Goal: Obtain resource: Download file/media

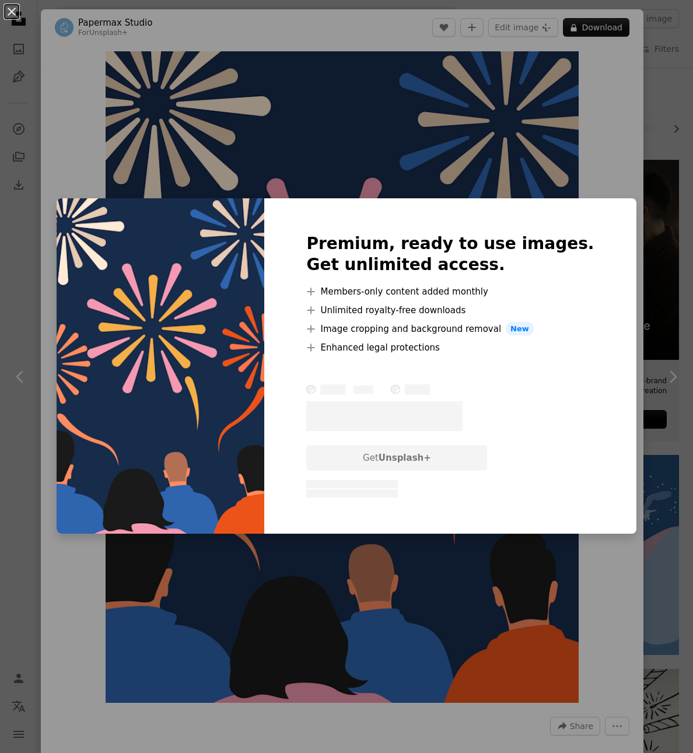
scroll to position [1233, 0]
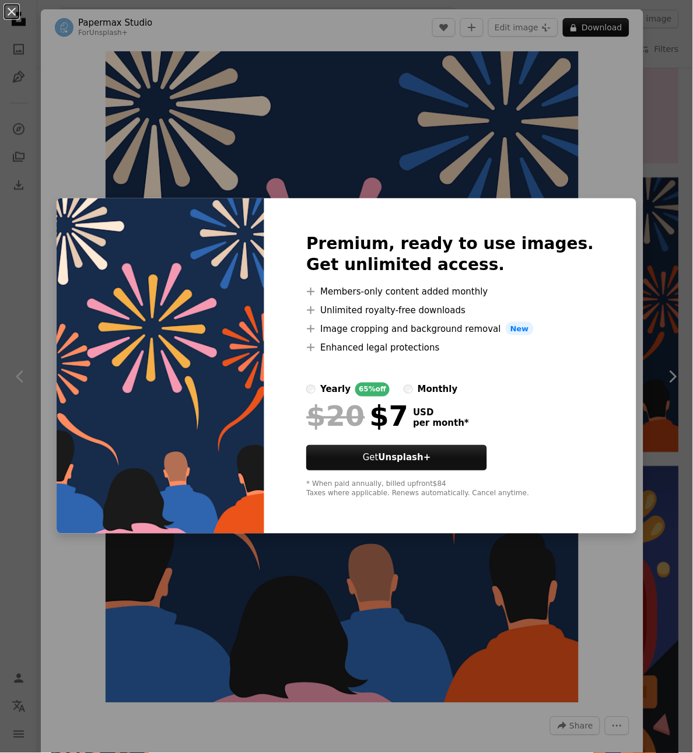
click at [567, 162] on div "An X shape Premium, ready to use images. Get unlimited access. A plus sign Memb…" at bounding box center [346, 376] width 693 height 753
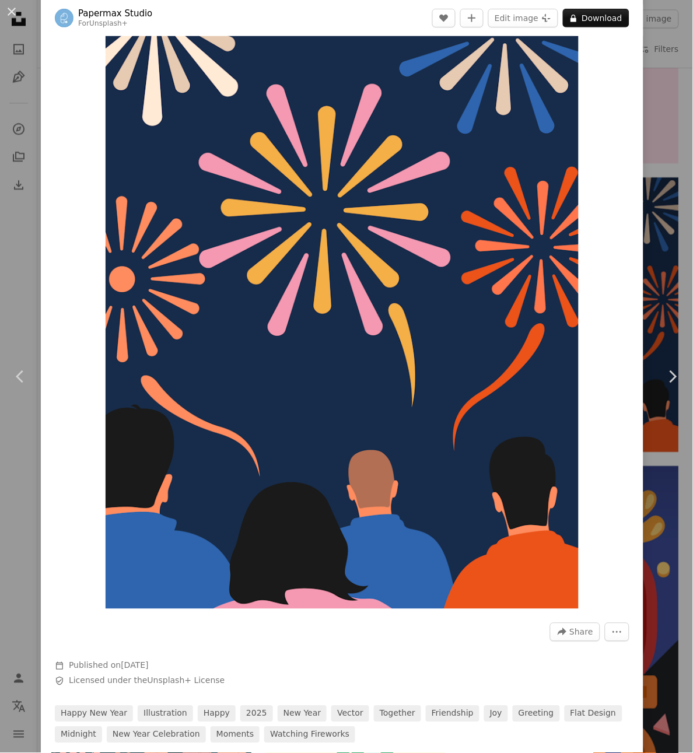
scroll to position [65, 0]
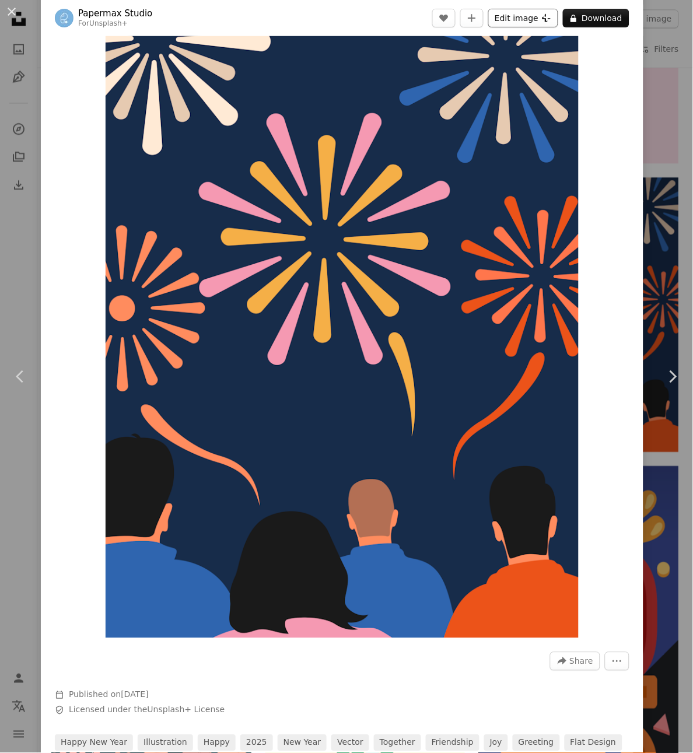
click at [518, 22] on button "Edit image Plus sign for Unsplash+" at bounding box center [523, 18] width 70 height 19
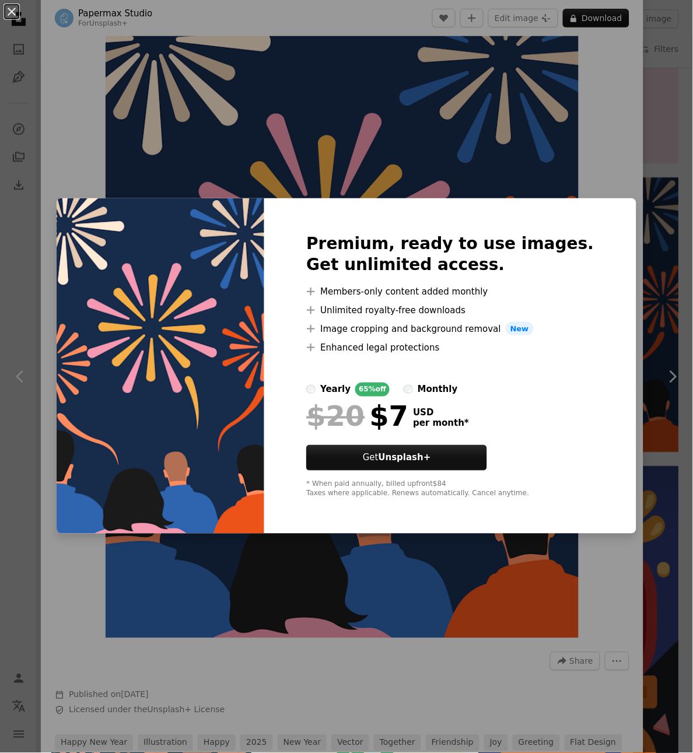
click at [494, 142] on div "An X shape Premium, ready to use images. Get unlimited access. A plus sign Memb…" at bounding box center [346, 376] width 693 height 753
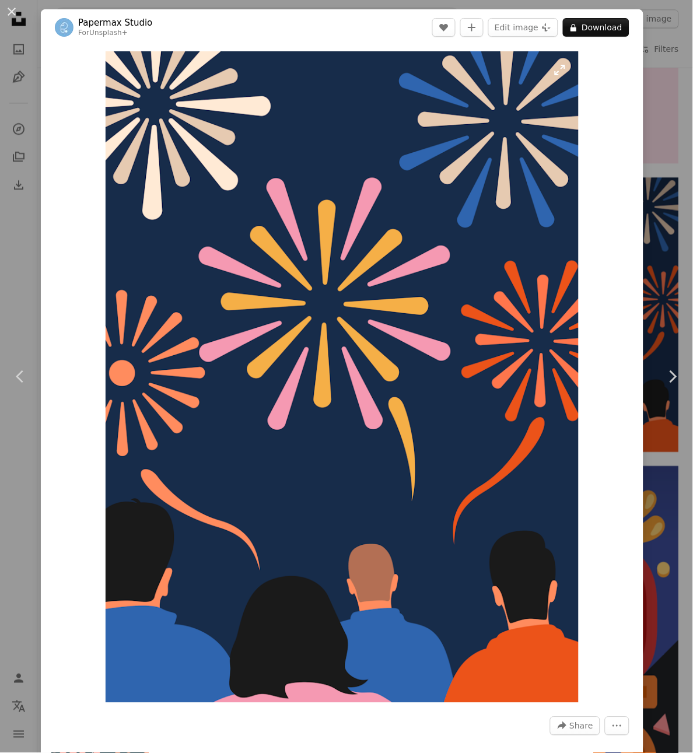
click at [471, 147] on img "Zoom in on this image" at bounding box center [343, 376] width 474 height 651
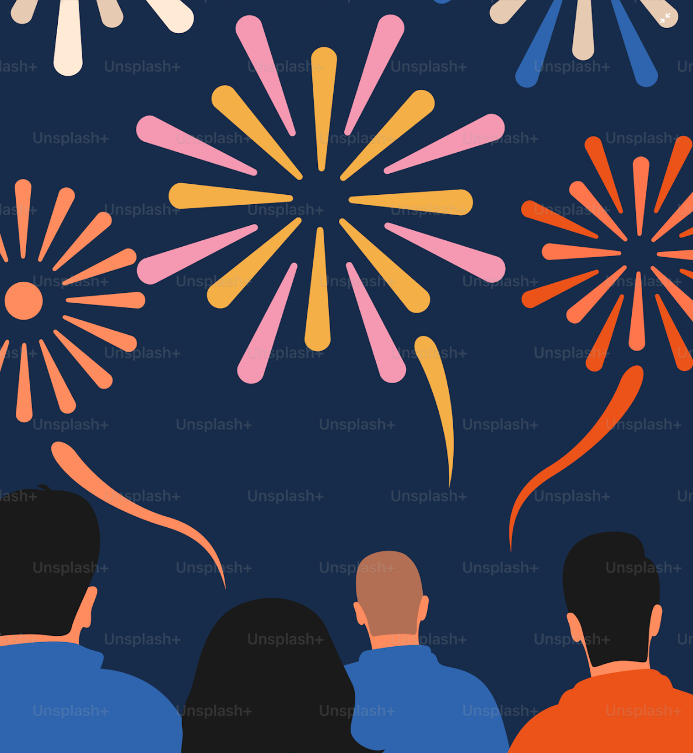
scroll to position [174, 0]
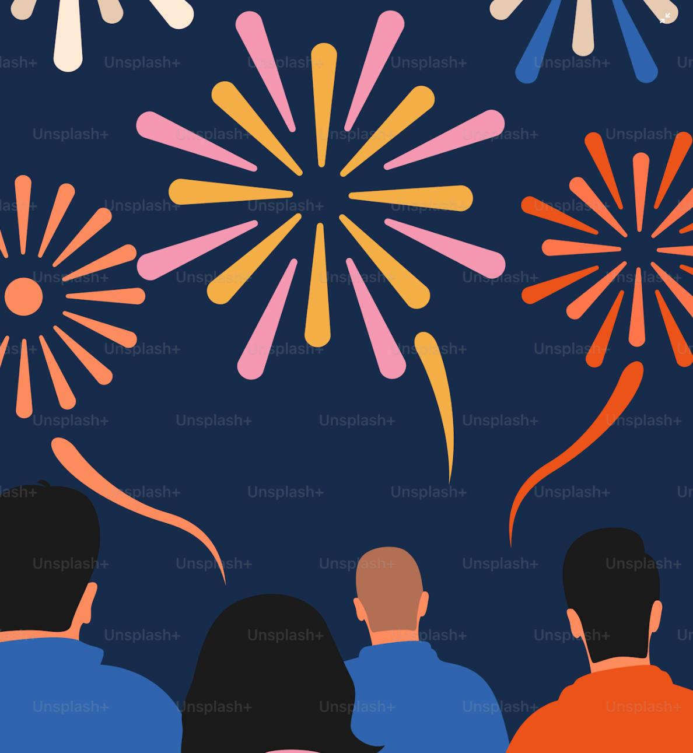
click at [528, 317] on img "Zoom out on this image" at bounding box center [346, 303] width 694 height 954
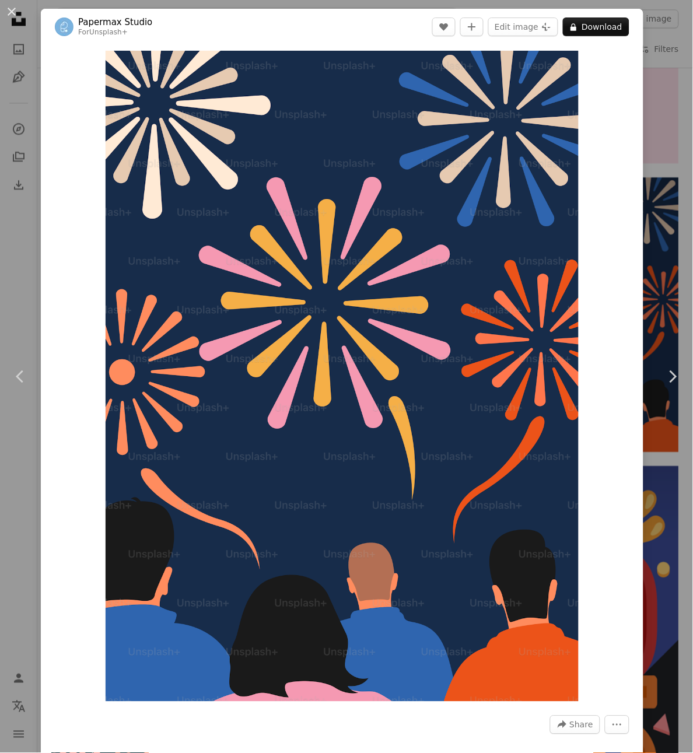
scroll to position [0, 0]
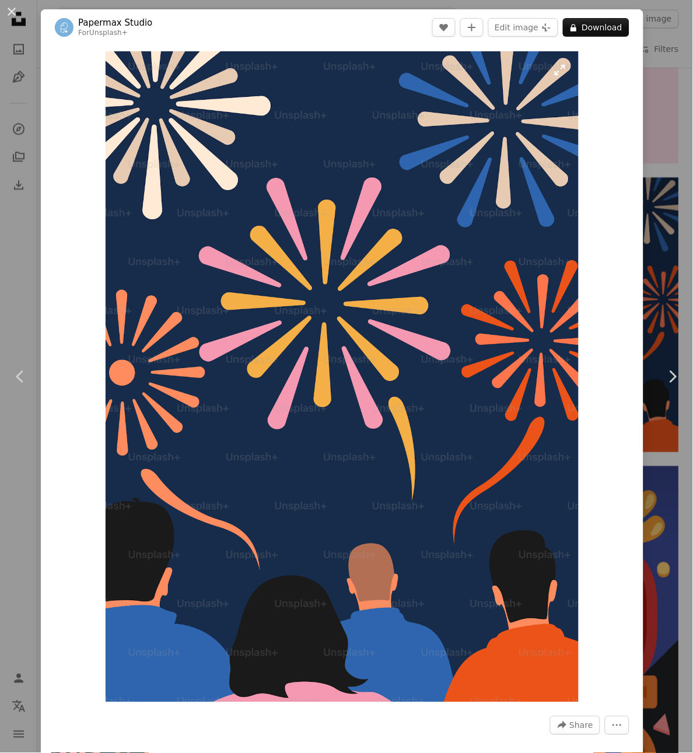
click at [492, 75] on img "Zoom in on this image" at bounding box center [343, 376] width 474 height 651
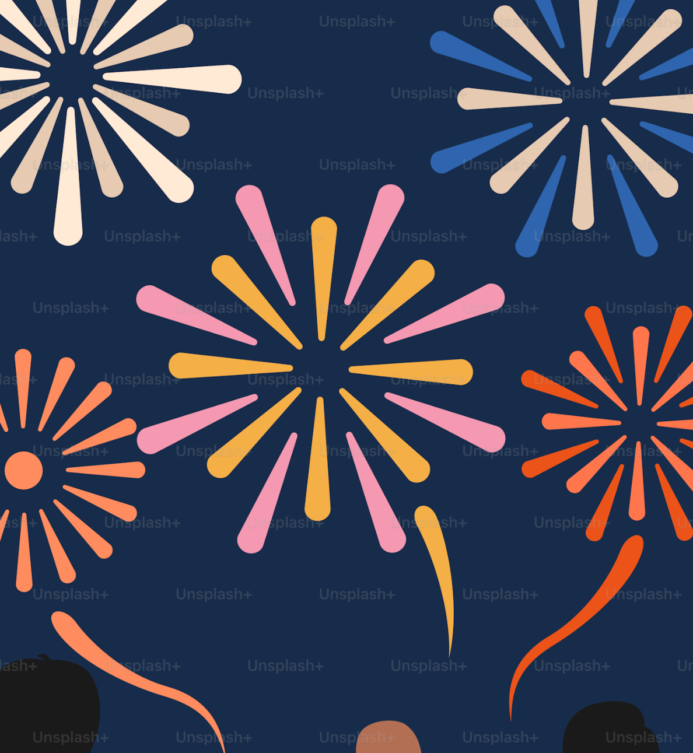
scroll to position [87, 0]
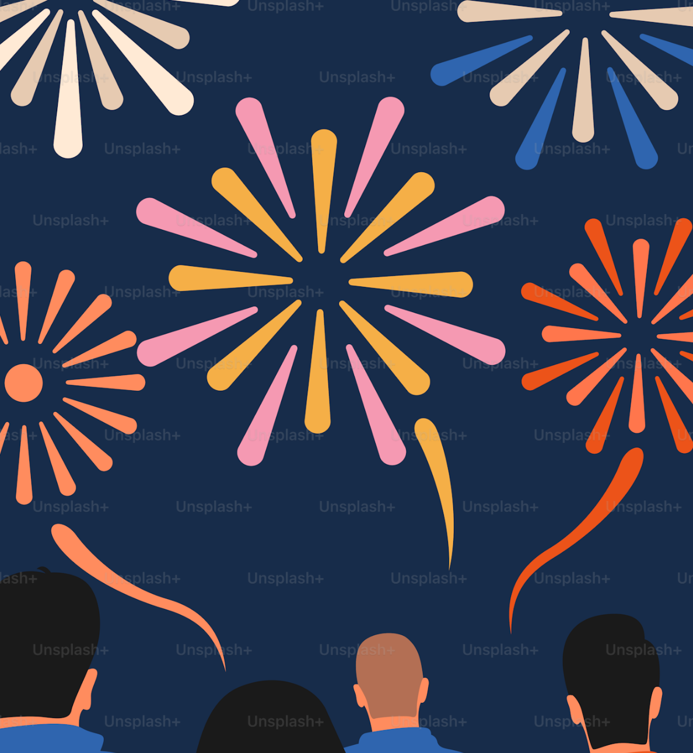
click at [492, 75] on img "Zoom out on this image" at bounding box center [346, 389] width 694 height 954
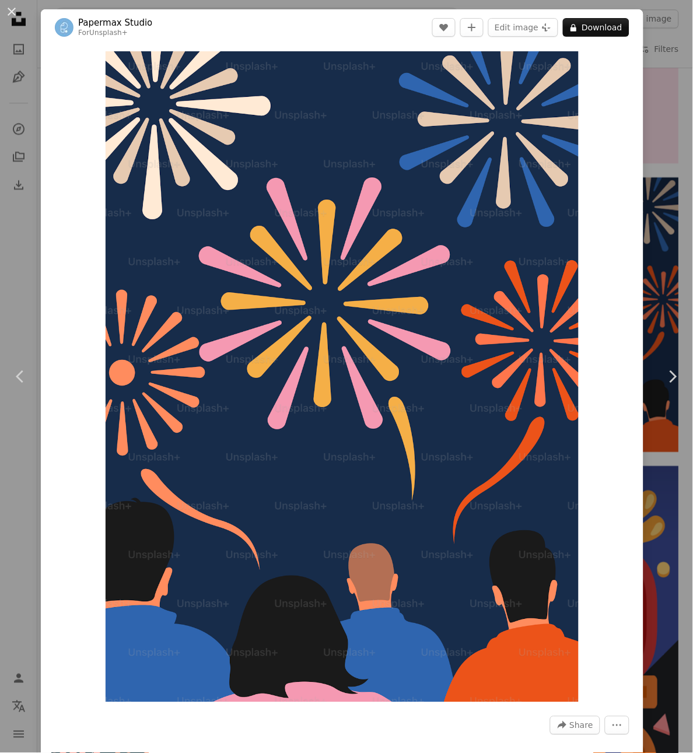
click at [86, 313] on div "Zoom in" at bounding box center [342, 376] width 602 height 663
click at [241, 295] on img "Zoom in on this image" at bounding box center [343, 376] width 474 height 651
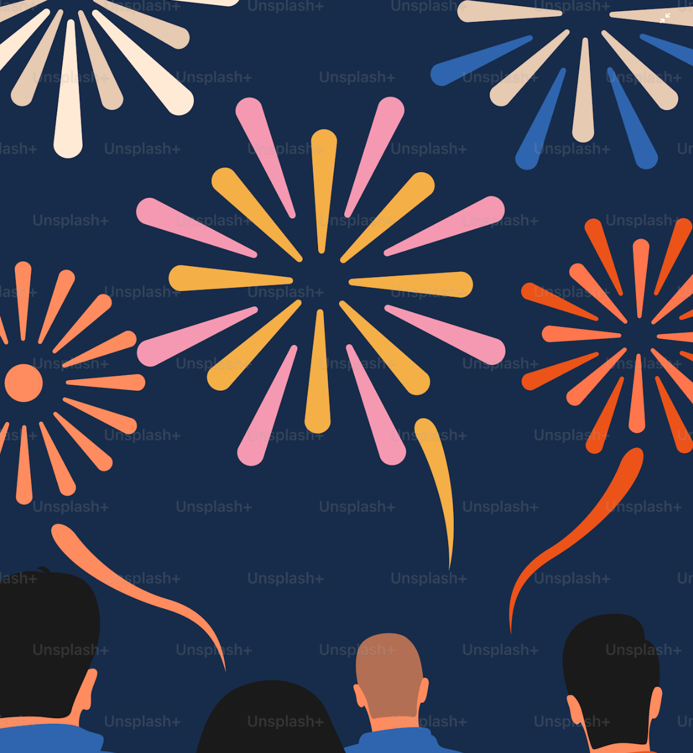
click at [247, 293] on img "Zoom out on this image" at bounding box center [346, 389] width 694 height 954
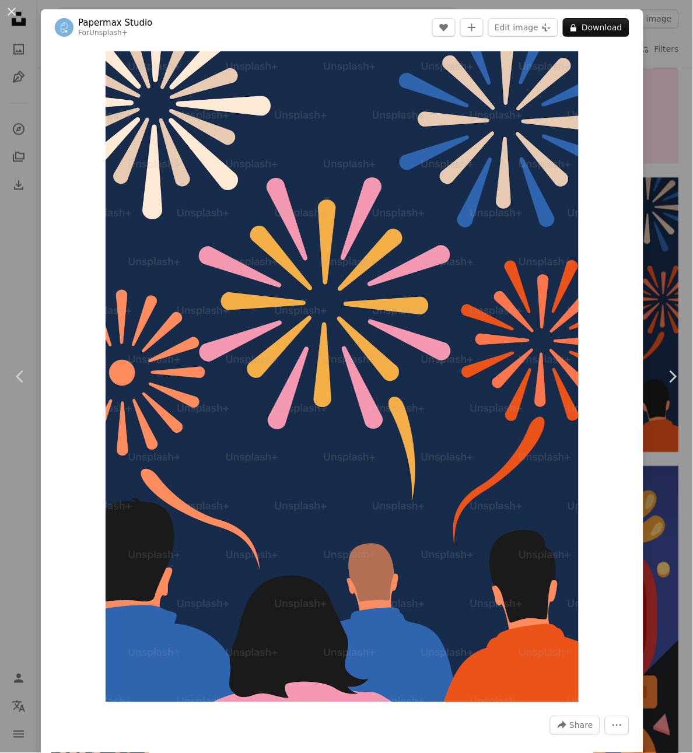
click at [605, 132] on div "Zoom in" at bounding box center [342, 376] width 602 height 663
